Goal: Task Accomplishment & Management: Manage account settings

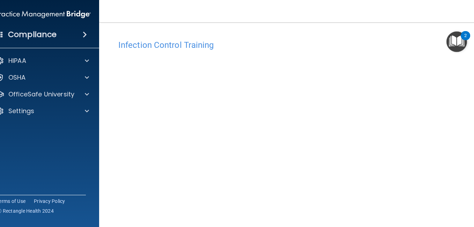
scroll to position [37, 0]
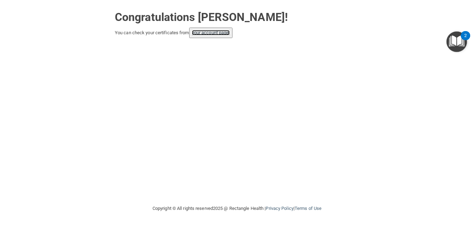
click at [214, 32] on link "your account page!" at bounding box center [211, 32] width 38 height 5
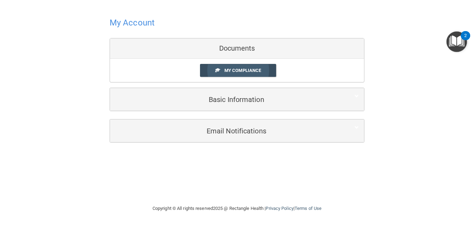
click at [236, 70] on span "My Compliance" at bounding box center [242, 70] width 37 height 5
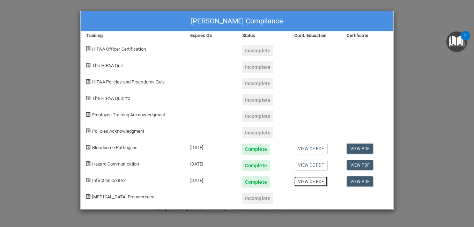
click at [309, 181] on link "View CE PDF" at bounding box center [310, 181] width 33 height 10
